Goal: Task Accomplishment & Management: Manage account settings

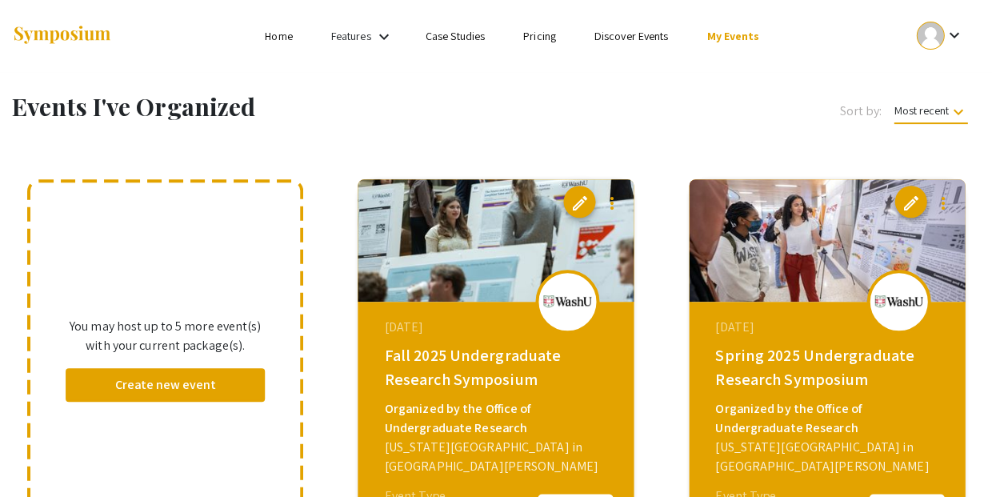
click at [421, 352] on div "Fall 2025 Undergraduate Research Symposium" at bounding box center [497, 367] width 227 height 48
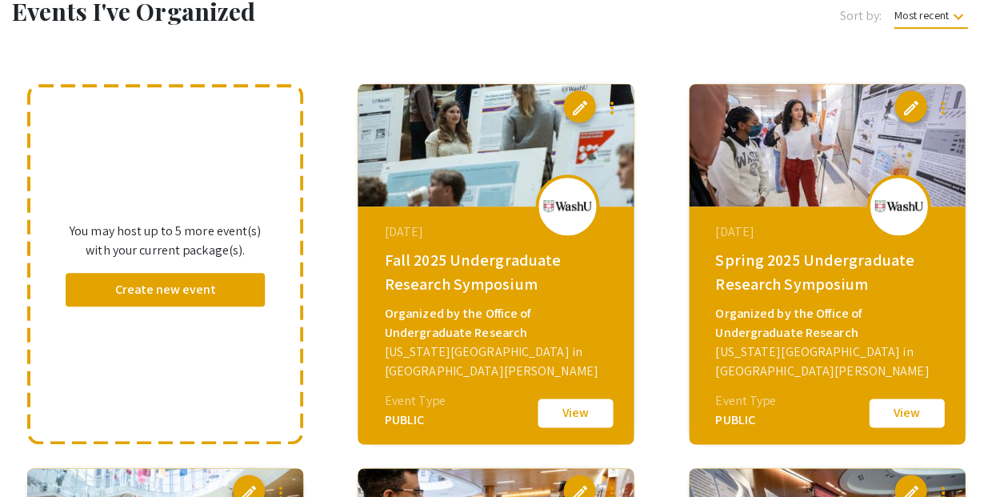
scroll to position [99, 0]
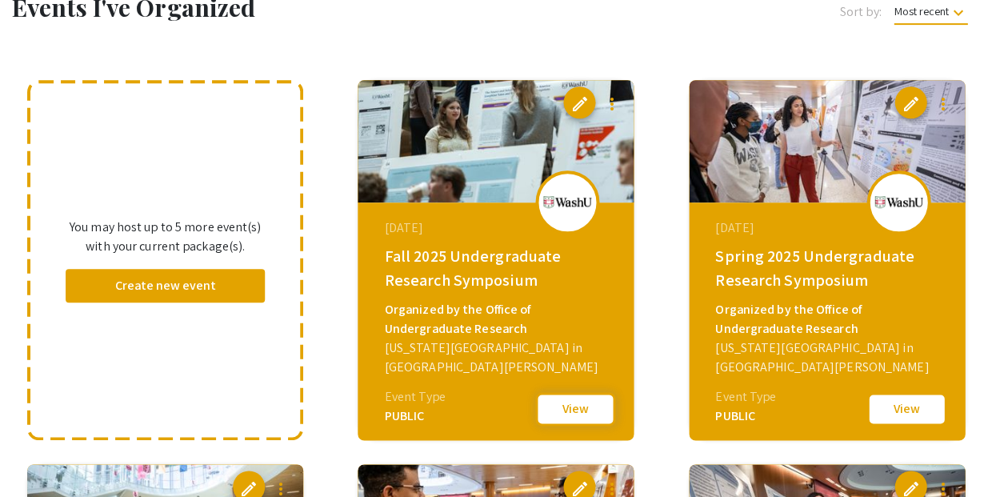
click at [572, 405] on button "View" at bounding box center [575, 409] width 80 height 34
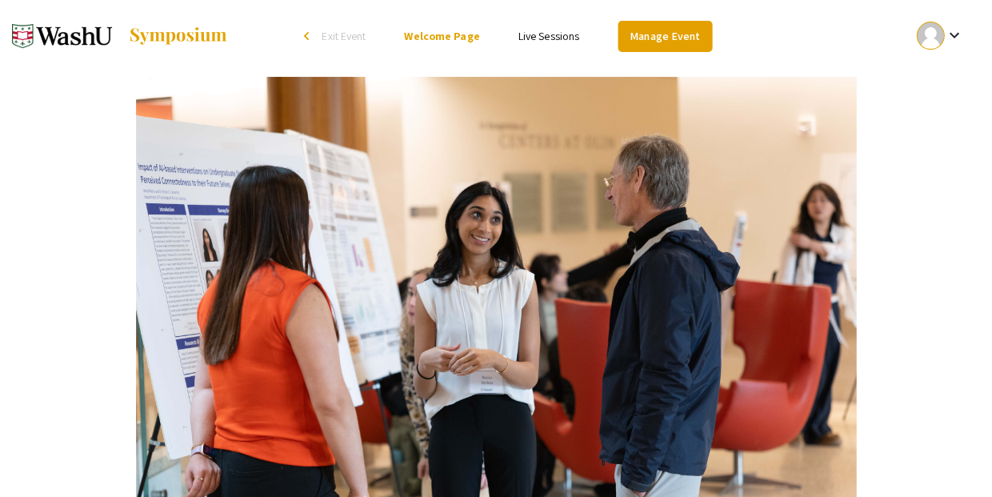
click at [618, 34] on link "Manage Event" at bounding box center [665, 36] width 94 height 31
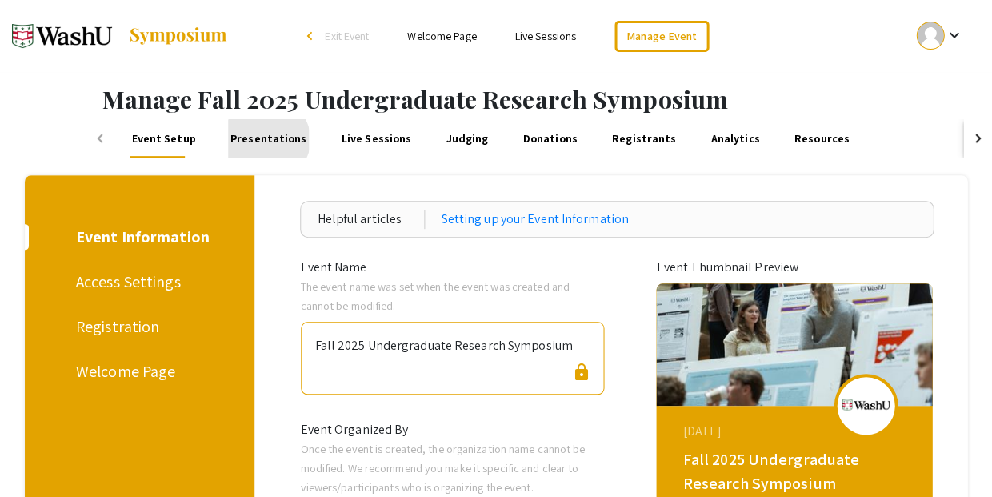
click at [228, 134] on link "Presentations" at bounding box center [269, 138] width 82 height 38
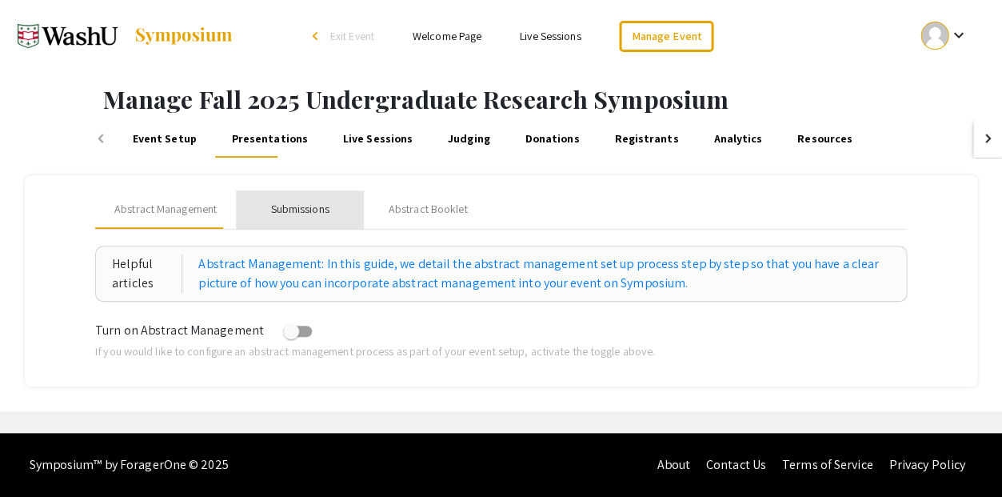
click at [312, 206] on div "Submissions" at bounding box center [300, 209] width 128 height 38
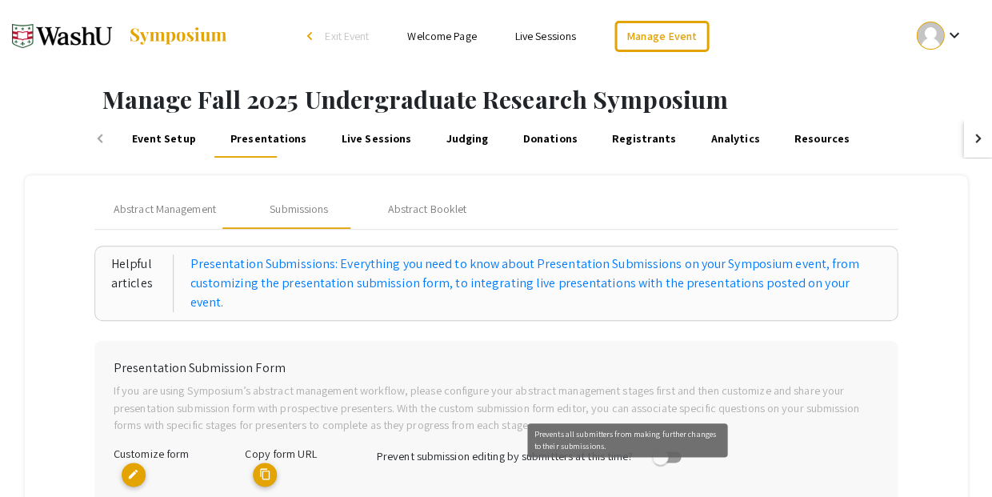
click at [652, 451] on span at bounding box center [666, 456] width 29 height 11
click at [659, 462] on input "checkbox" at bounding box center [659, 462] width 1 height 1
checkbox input "true"
